Goal: Transaction & Acquisition: Purchase product/service

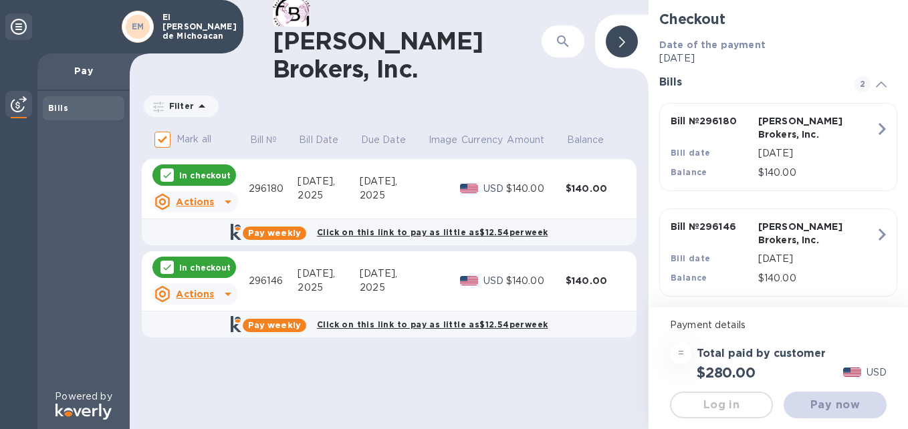
checkbox input "false"
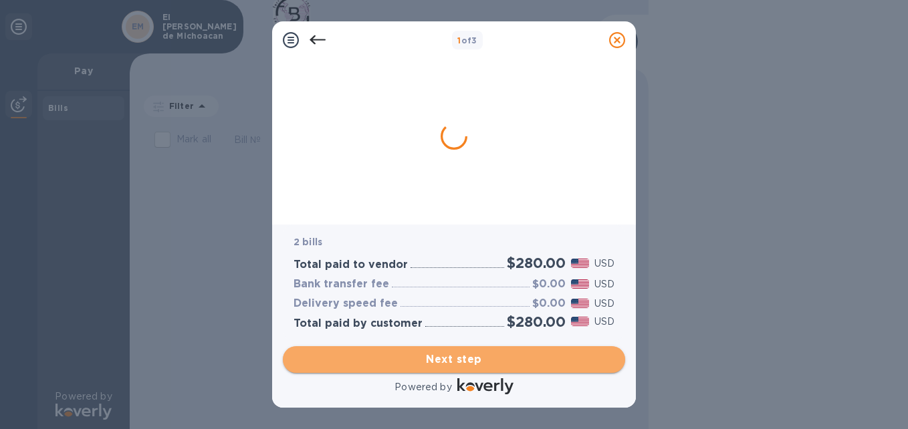
click at [450, 362] on span "Next step" at bounding box center [454, 360] width 321 height 16
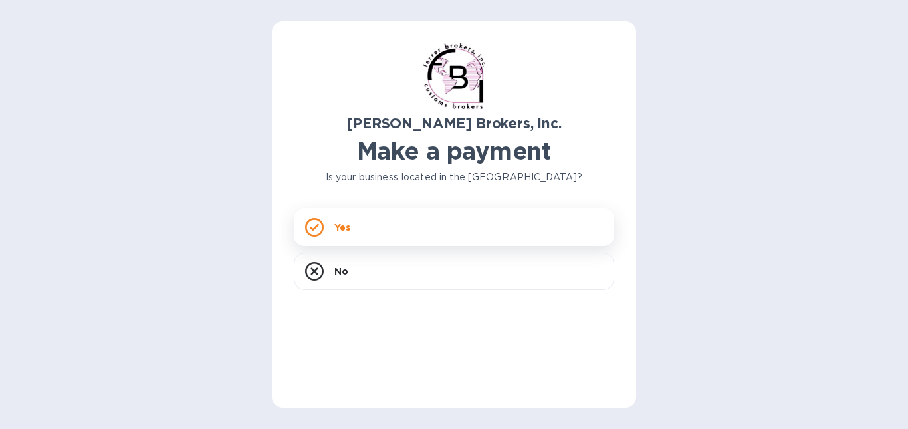
click at [437, 230] on div "Yes" at bounding box center [454, 227] width 321 height 37
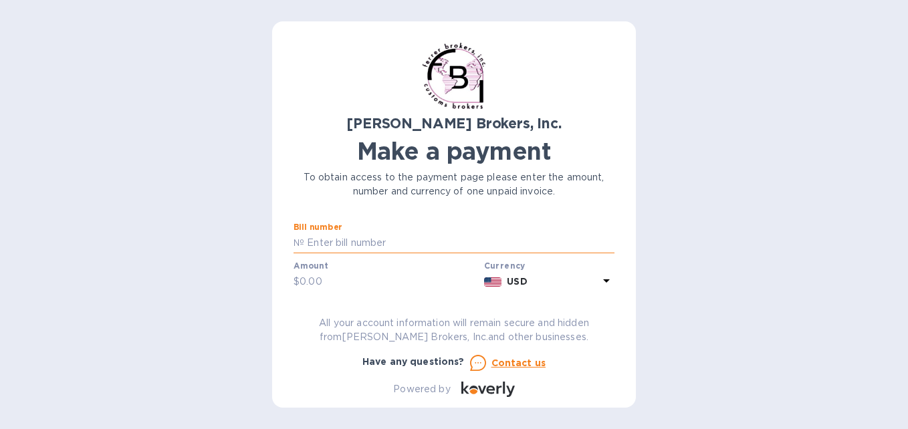
click at [415, 249] on input "text" at bounding box center [459, 243] width 310 height 20
type input "296146"
type input "140"
type input "EL RINCON DE MICHOACAN"
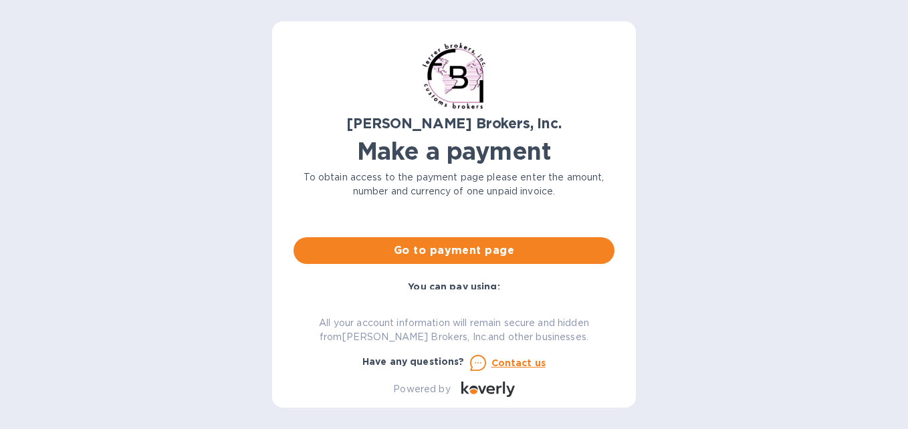
scroll to position [136, 0]
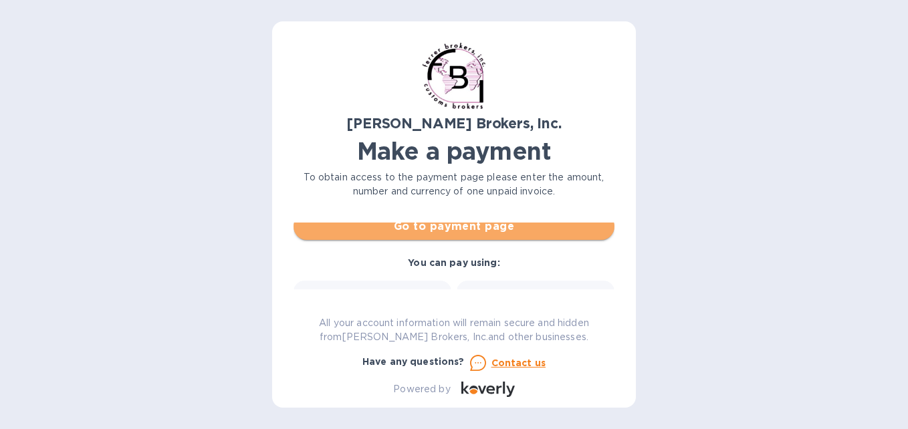
click at [476, 231] on span "Go to payment page" at bounding box center [454, 227] width 300 height 16
